Goal: Task Accomplishment & Management: Complete application form

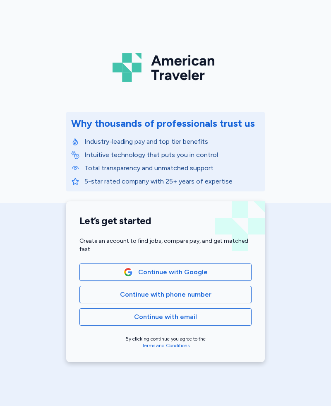
click at [214, 293] on span "Continue with phone number" at bounding box center [166, 295] width 158 height 10
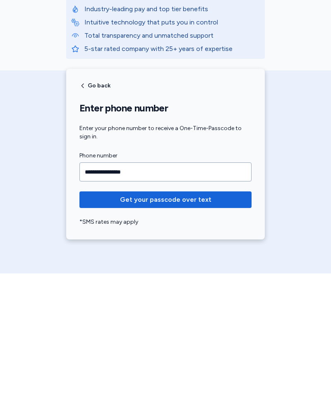
type input "**********"
click at [196, 327] on span "Get your passcode over text" at bounding box center [166, 332] width 92 height 10
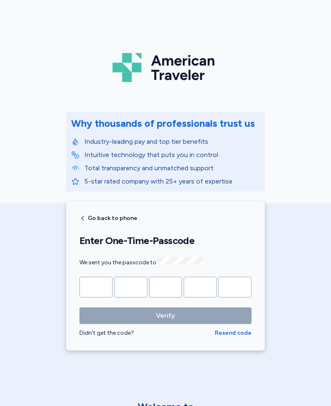
click at [97, 290] on input "Please enter OTP character 1" at bounding box center [96, 287] width 33 height 21
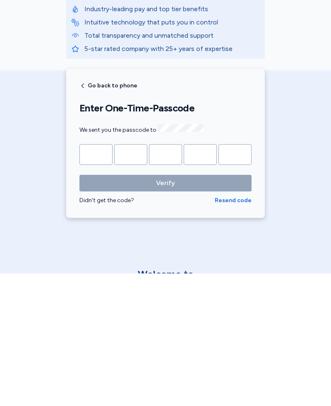
type input "*"
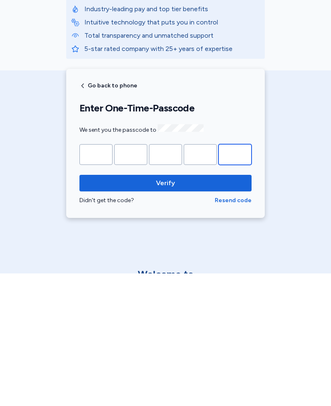
type input "*"
click at [186, 311] on span "Verify" at bounding box center [165, 316] width 159 height 10
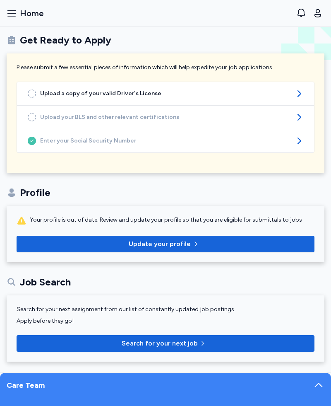
click at [127, 92] on span "Upload a copy of your valid Driver's License" at bounding box center [165, 93] width 251 height 8
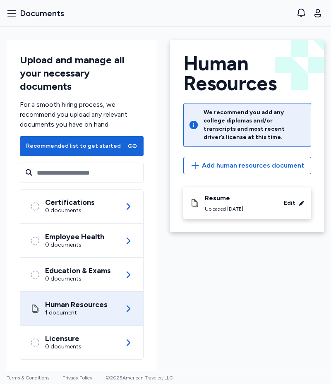
click at [253, 161] on span "Add human resources document" at bounding box center [253, 166] width 102 height 10
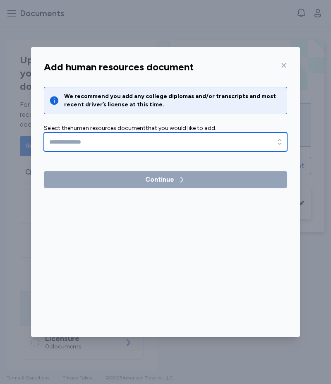
click at [128, 142] on input "text" at bounding box center [166, 142] width 244 height 19
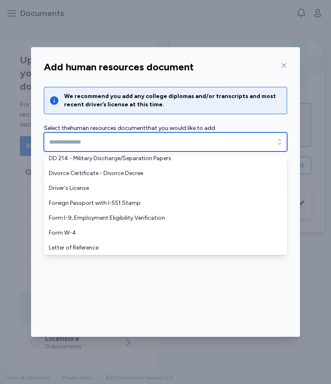
scroll to position [65, 0]
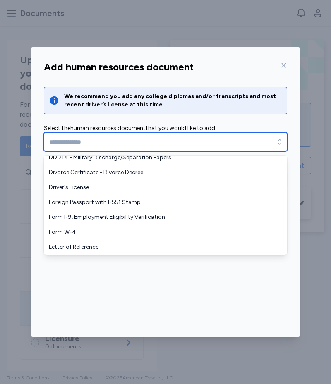
type input "**********"
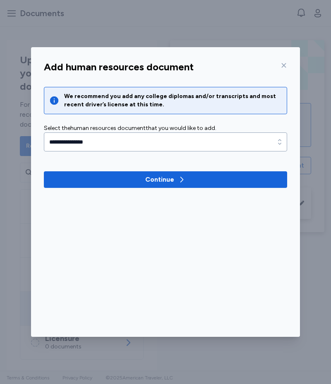
click at [176, 179] on div "Continue" at bounding box center [165, 180] width 41 height 10
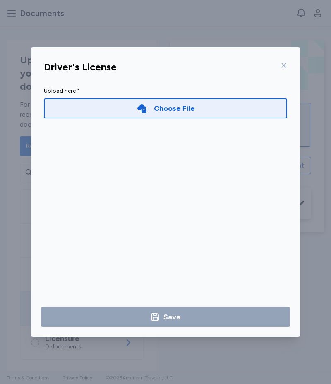
click at [189, 108] on div "Choose File" at bounding box center [174, 109] width 41 height 12
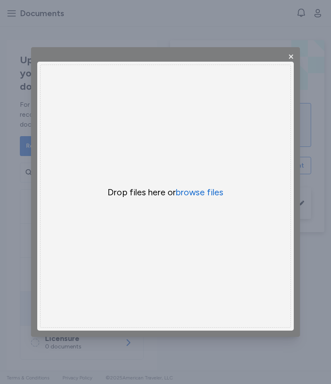
click at [201, 192] on button "browse files" at bounding box center [200, 193] width 48 height 12
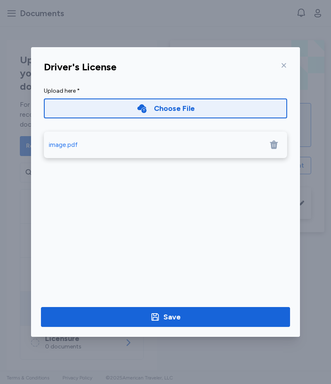
click at [191, 312] on span "Save" at bounding box center [166, 318] width 236 height 12
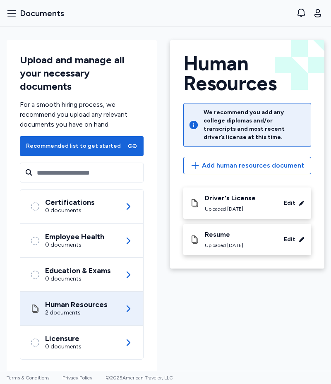
click at [267, 161] on span "Add human resources document" at bounding box center [253, 166] width 102 height 10
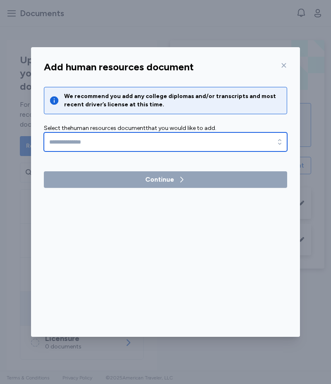
click at [170, 142] on input "text" at bounding box center [166, 142] width 244 height 19
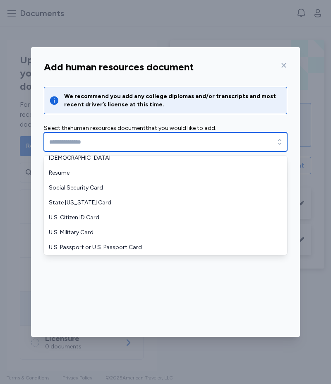
scroll to position [199, 0]
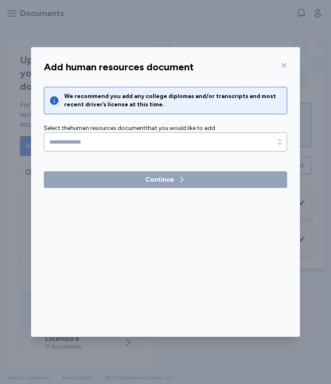
click at [281, 68] on icon at bounding box center [284, 65] width 7 height 7
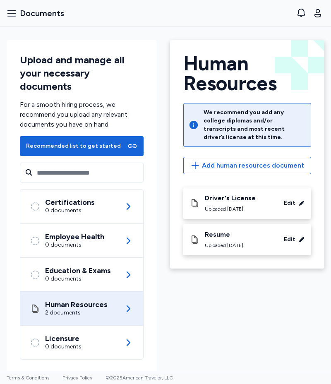
click at [72, 198] on div "Certifications" at bounding box center [70, 202] width 50 height 8
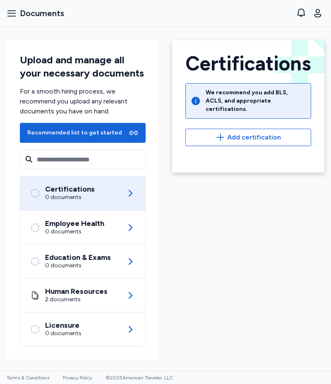
click at [253, 133] on span "Add certification" at bounding box center [254, 138] width 54 height 10
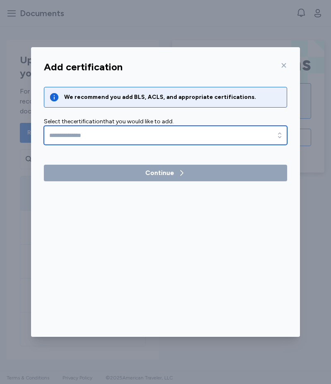
click at [190, 137] on input "text" at bounding box center [166, 135] width 244 height 19
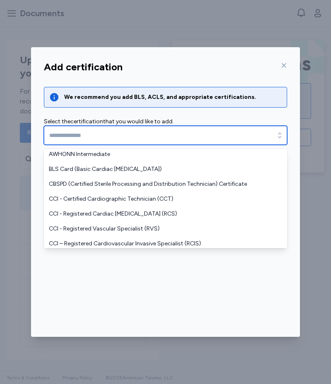
scroll to position [252, 0]
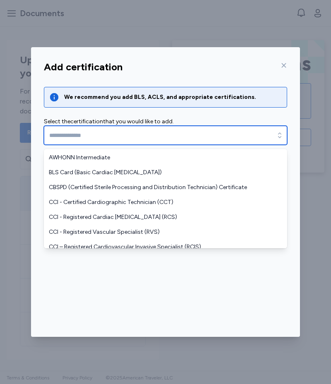
type input "**********"
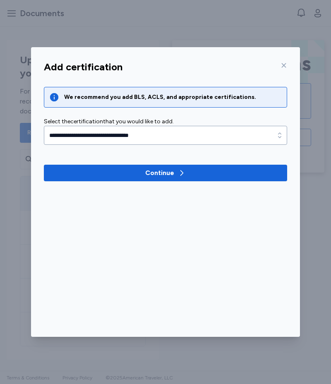
click at [180, 172] on icon "button" at bounding box center [182, 173] width 8 height 8
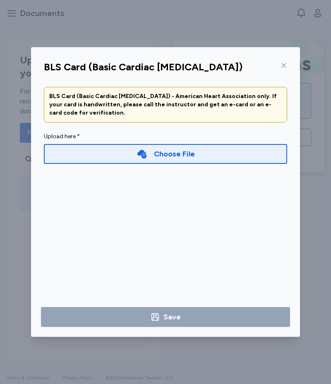
click at [192, 153] on div "Choose File" at bounding box center [174, 154] width 41 height 12
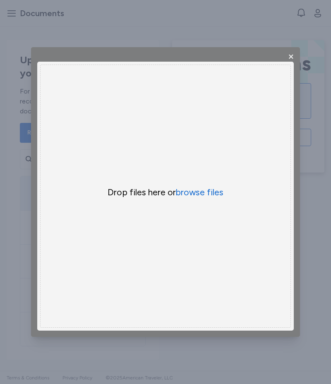
click at [208, 196] on button "browse files" at bounding box center [200, 193] width 48 height 12
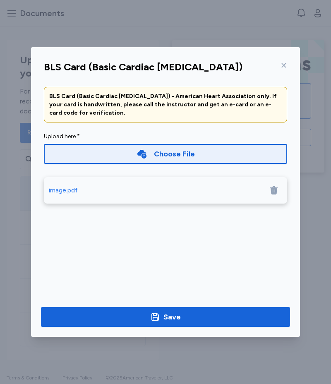
click at [188, 314] on span "Save" at bounding box center [166, 318] width 236 height 12
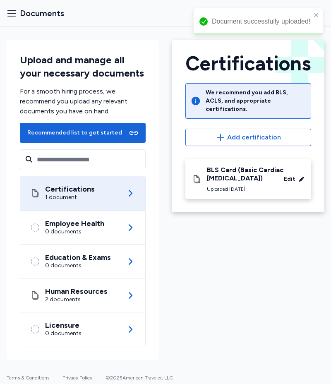
click at [100, 225] on div "Employee Health" at bounding box center [74, 224] width 59 height 8
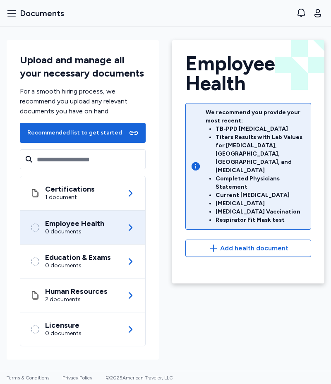
click at [104, 261] on div "Education & Exams" at bounding box center [78, 258] width 66 height 8
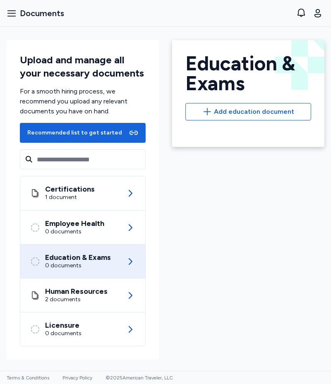
click at [281, 109] on span "Add education document" at bounding box center [254, 112] width 80 height 10
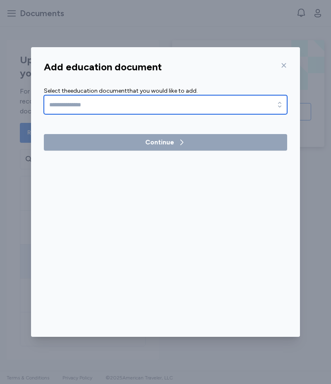
click at [238, 99] on input "text" at bounding box center [166, 104] width 244 height 19
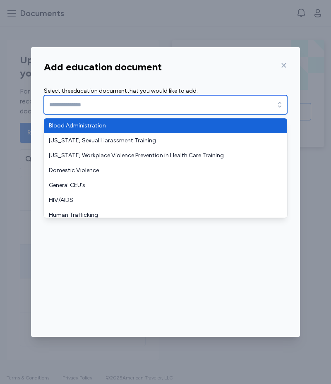
type input "**********"
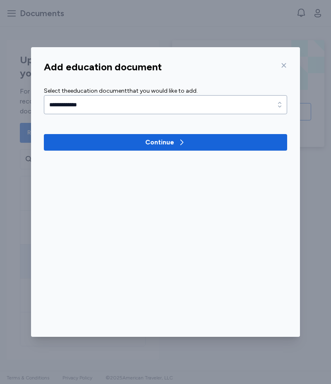
click at [185, 143] on icon "button" at bounding box center [182, 142] width 8 height 8
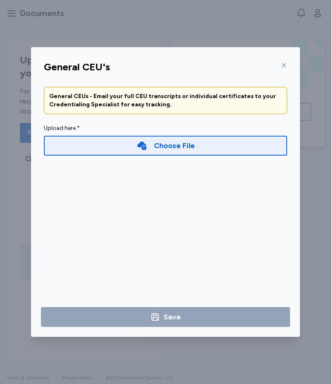
click at [287, 65] on icon at bounding box center [284, 65] width 7 height 7
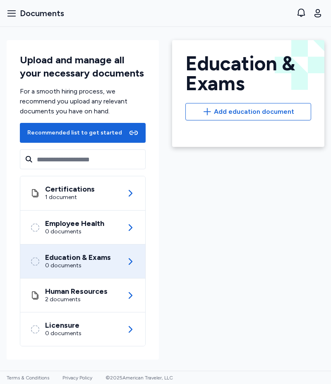
click at [93, 327] on div "Licensure 0 documents" at bounding box center [82, 330] width 105 height 34
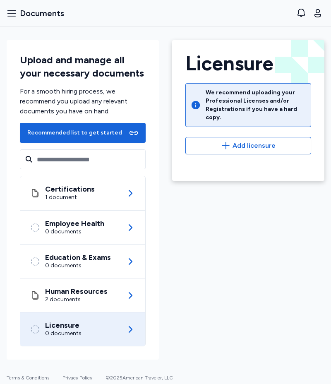
click at [269, 141] on span "Add licensure" at bounding box center [254, 146] width 43 height 10
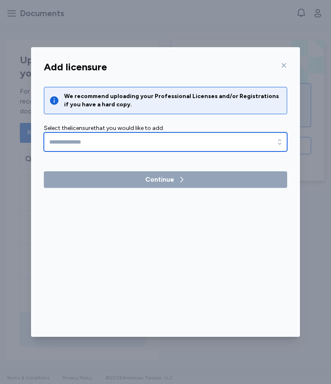
click at [178, 138] on input "text" at bounding box center [166, 142] width 244 height 19
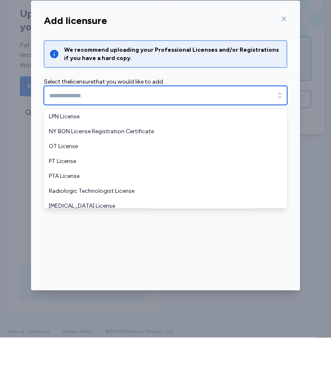
type input "**********"
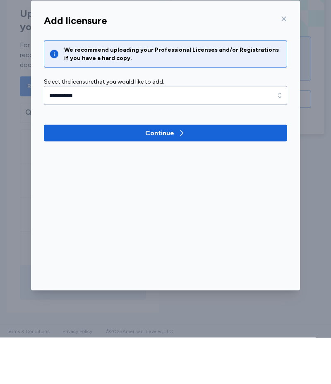
click at [182, 178] on icon "button" at bounding box center [182, 180] width 8 height 8
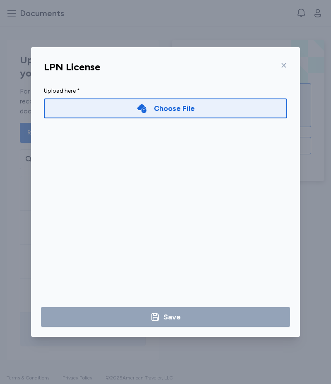
click at [214, 109] on div "Choose File" at bounding box center [166, 109] width 244 height 20
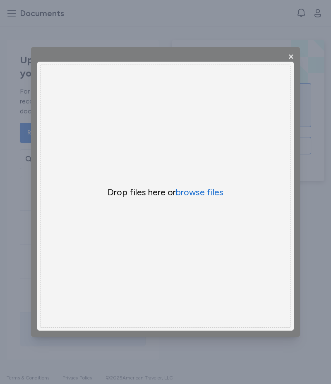
click at [217, 191] on button "browse files" at bounding box center [200, 193] width 48 height 12
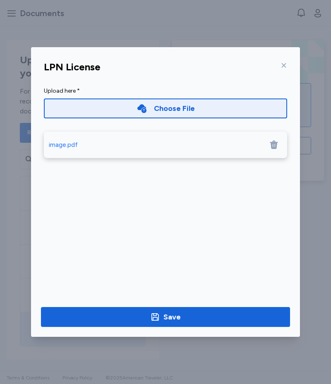
click at [228, 316] on span "Save" at bounding box center [166, 318] width 236 height 12
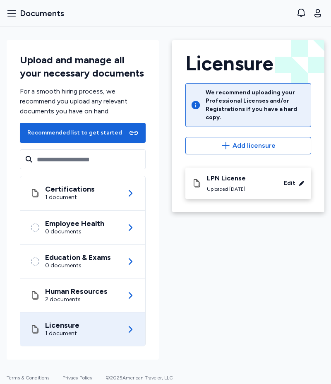
click at [109, 288] on div "Human Resources 2 documents" at bounding box center [82, 296] width 105 height 34
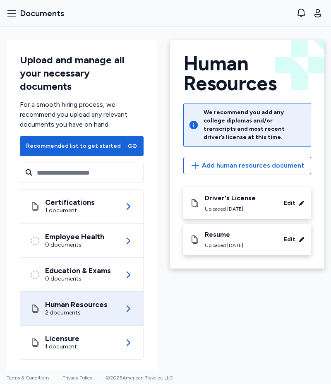
click at [103, 275] on div "0 documents" at bounding box center [78, 279] width 66 height 8
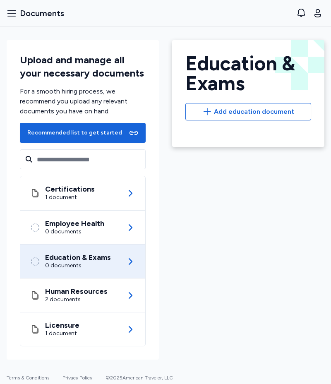
click at [99, 226] on div "Employee Health" at bounding box center [74, 224] width 59 height 8
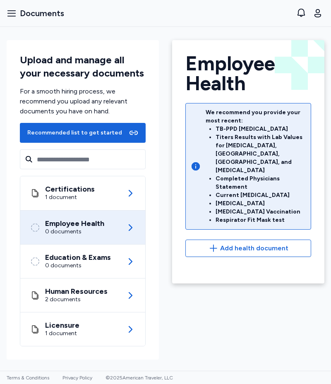
click at [261, 244] on span "Add health document" at bounding box center [254, 249] width 68 height 10
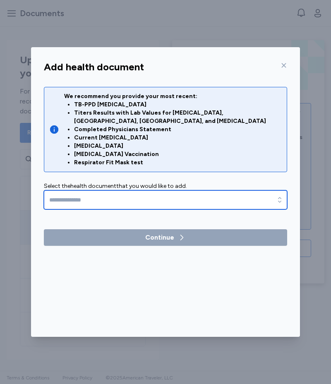
click at [181, 195] on input "text" at bounding box center [166, 200] width 244 height 19
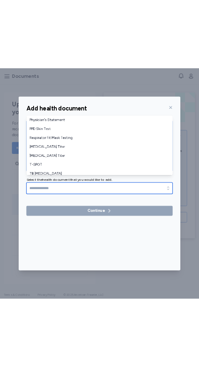
scroll to position [253, 0]
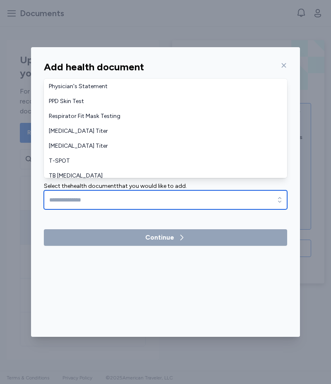
type input "**********"
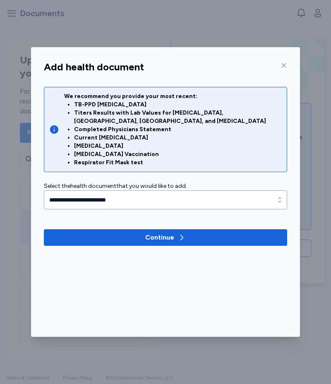
click at [191, 233] on span "Continue" at bounding box center [166, 238] width 230 height 10
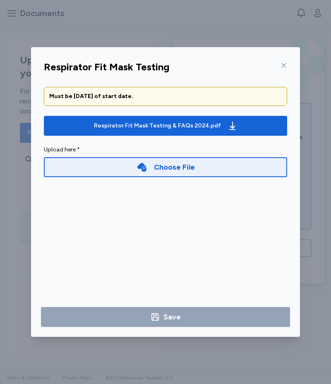
click at [196, 166] on div "Choose File" at bounding box center [166, 167] width 244 height 20
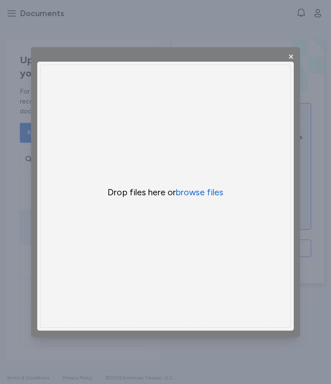
click at [219, 195] on button "browse files" at bounding box center [200, 193] width 48 height 12
click at [290, 57] on span "×" at bounding box center [291, 56] width 7 height 14
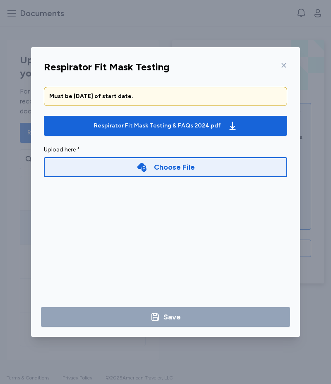
click at [287, 65] on icon at bounding box center [284, 65] width 7 height 7
